Goal: Task Accomplishment & Management: Use online tool/utility

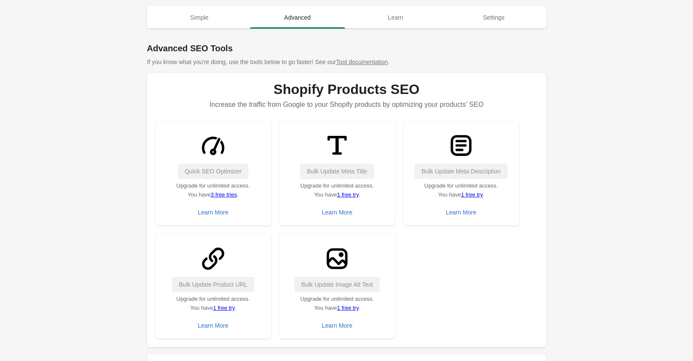
scroll to position [85, 0]
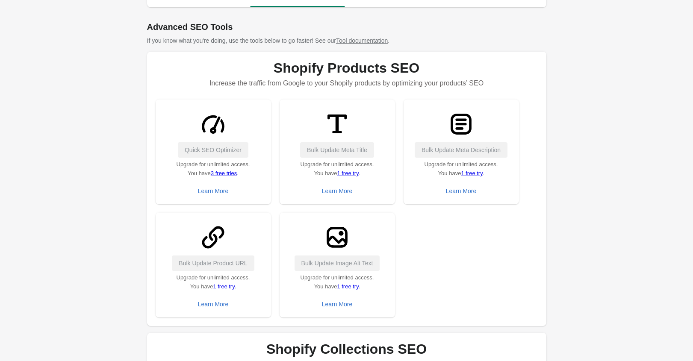
click at [447, 241] on div "Quick SEO Optimizer Upgrade for unlimited access. You have 3 free tries . Learn…" at bounding box center [347, 209] width 382 height 218
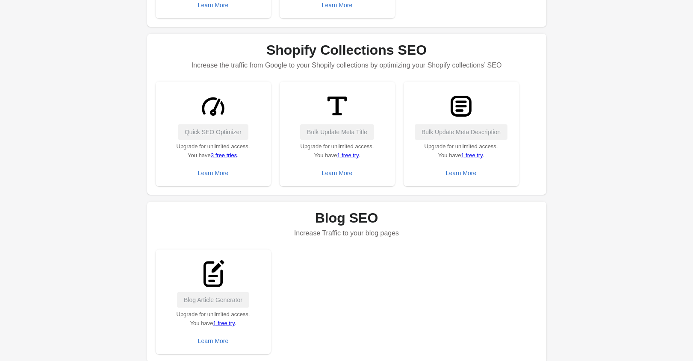
scroll to position [128, 0]
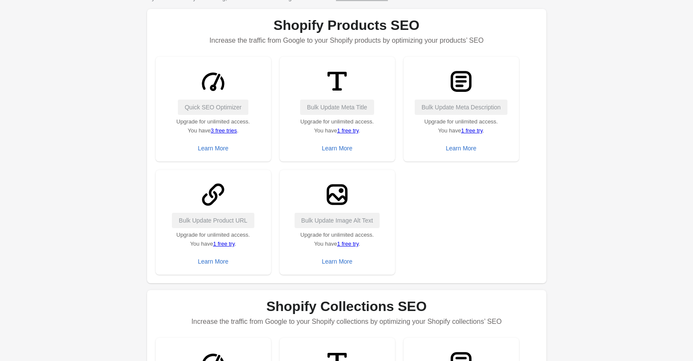
click at [456, 108] on div "Bulk Update Meta Description" at bounding box center [461, 107] width 98 height 15
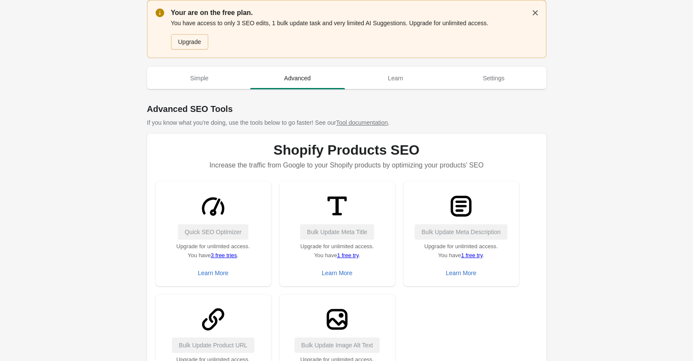
scroll to position [0, 0]
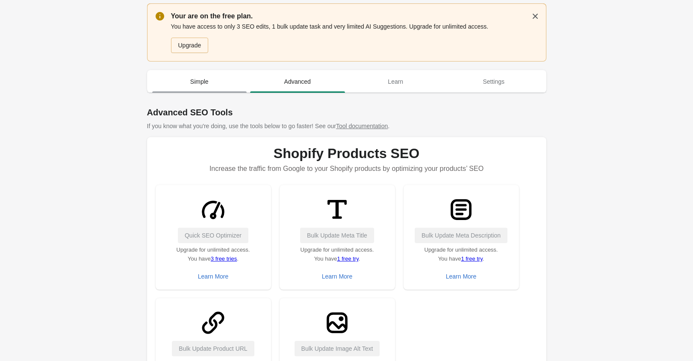
click at [196, 88] on span "Simple" at bounding box center [199, 81] width 95 height 15
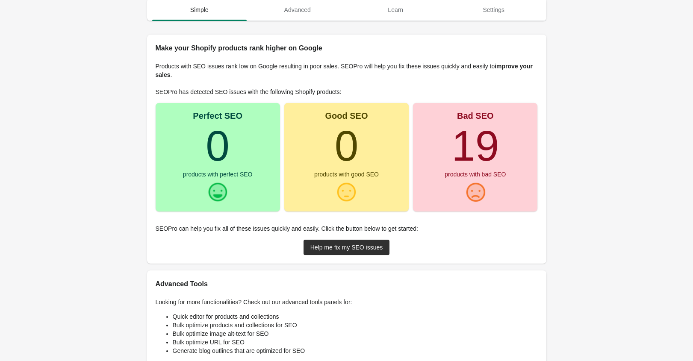
scroll to position [85, 0]
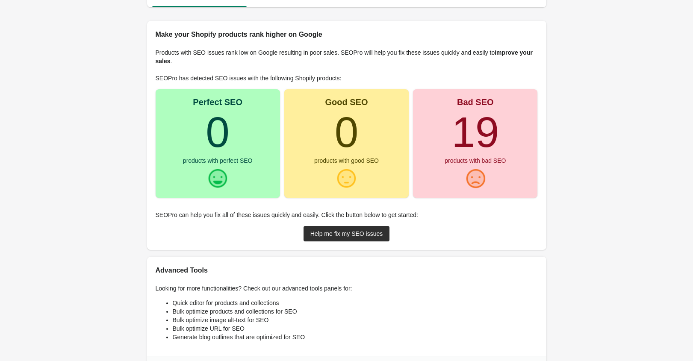
click at [211, 141] on turbo-frame "0" at bounding box center [218, 132] width 24 height 48
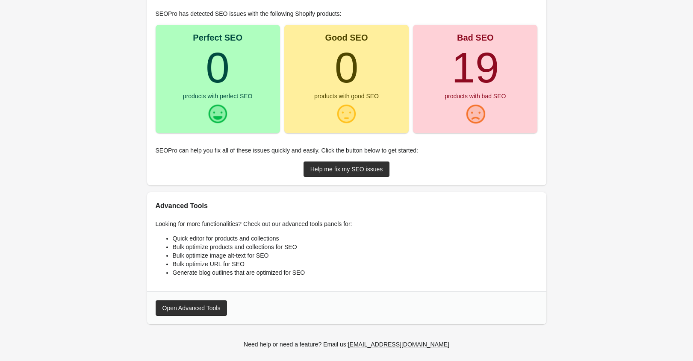
scroll to position [155, 0]
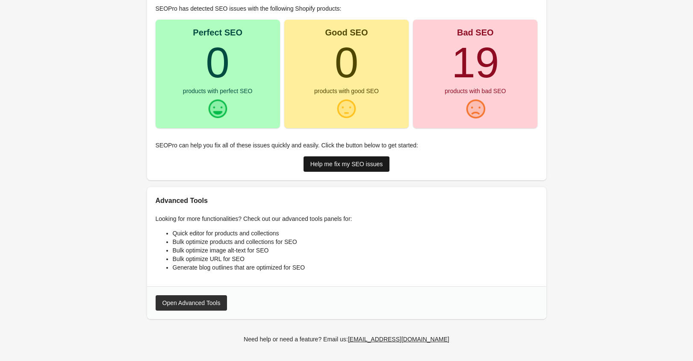
click at [347, 168] on link "Help me fix my SEO issues" at bounding box center [346, 163] width 86 height 15
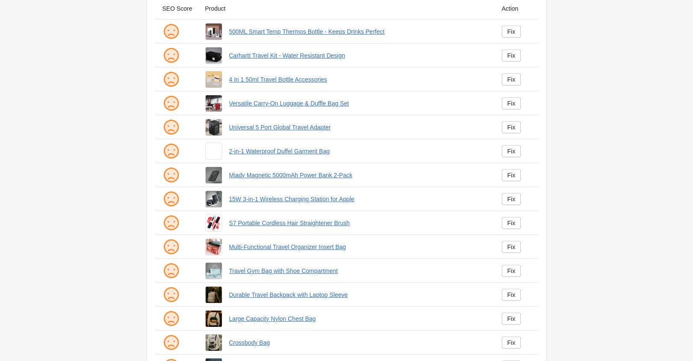
scroll to position [169, 0]
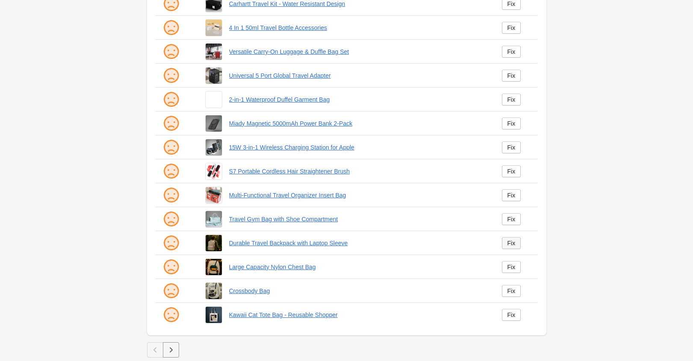
click at [508, 246] on div "Fix" at bounding box center [511, 243] width 8 height 7
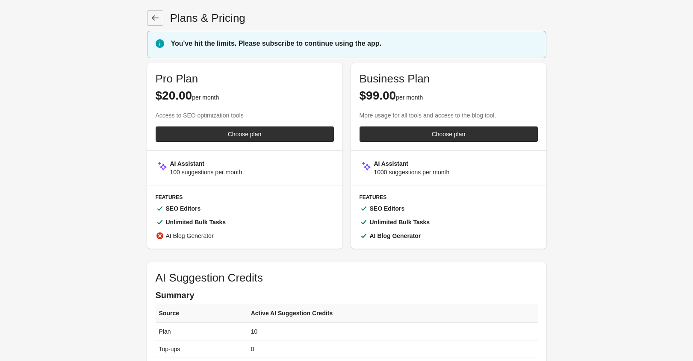
click at [159, 18] on icon at bounding box center [155, 18] width 9 height 9
